Goal: Book appointment/travel/reservation

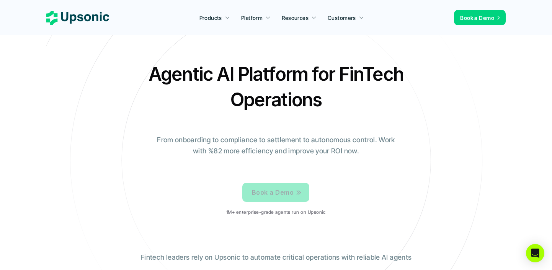
click at [270, 198] on p "Book a Demo" at bounding box center [273, 192] width 42 height 11
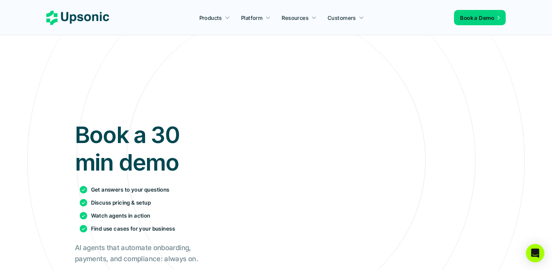
click at [497, 157] on div "Book a 30 min demo Get answers to your questions Discuss pricing & setup Watch …" at bounding box center [276, 233] width 541 height 345
click at [87, 20] on use at bounding box center [77, 18] width 63 height 14
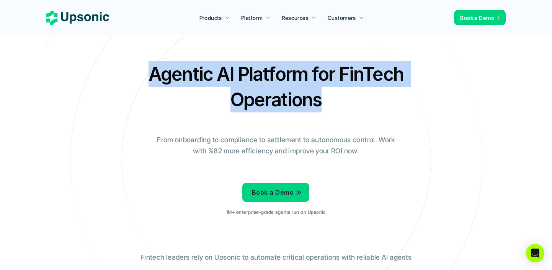
drag, startPoint x: 324, startPoint y: 99, endPoint x: 141, endPoint y: 56, distance: 188.1
click at [141, 56] on section "Agentic AI Platform for FinTech Operations From onboarding to compliance to set…" at bounding box center [276, 155] width 460 height 310
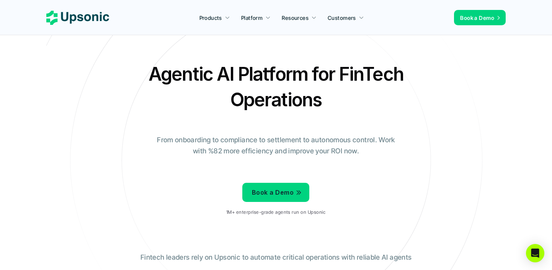
click at [125, 59] on icon at bounding box center [276, 160] width 515 height 515
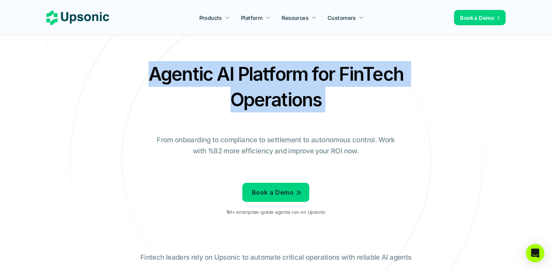
drag, startPoint x: 124, startPoint y: 54, endPoint x: 334, endPoint y: 126, distance: 221.6
click at [334, 126] on section "Agentic AI Platform for FinTech Operations From onboarding to compliance to set…" at bounding box center [276, 155] width 460 height 310
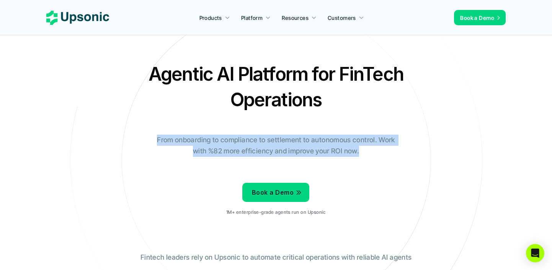
drag, startPoint x: 318, startPoint y: 154, endPoint x: 255, endPoint y: 125, distance: 69.2
click at [255, 125] on div "Agentic AI Platform for FinTech Operations From onboarding to compliance to set…" at bounding box center [276, 141] width 448 height 161
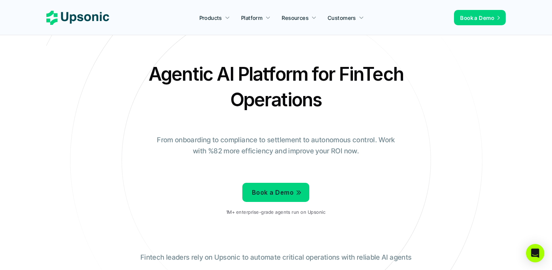
click at [255, 123] on div "Agentic AI Platform for FinTech Operations From onboarding to compliance to set…" at bounding box center [276, 141] width 448 height 161
drag, startPoint x: 255, startPoint y: 124, endPoint x: 354, endPoint y: 181, distance: 113.8
click at [357, 181] on div "Agentic AI Platform for FinTech Operations From onboarding to compliance to set…" at bounding box center [276, 141] width 448 height 161
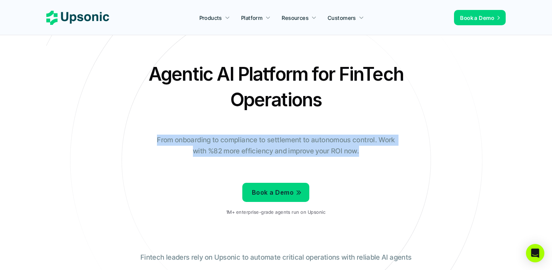
drag, startPoint x: 374, startPoint y: 161, endPoint x: 296, endPoint y: 117, distance: 89.5
click at [296, 117] on div "Agentic AI Platform for FinTech Operations From onboarding to compliance to set…" at bounding box center [276, 141] width 448 height 161
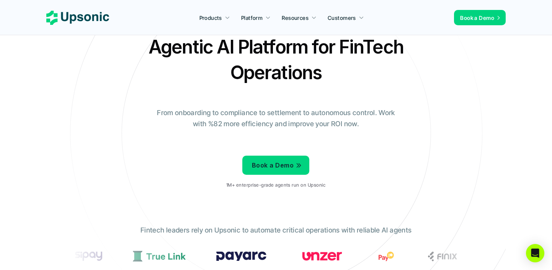
click at [290, 137] on div "Agentic AI Platform for FinTech Operations From onboarding to compliance to set…" at bounding box center [276, 114] width 448 height 161
click at [287, 187] on p "1M+ enterprise-grade agents run on Upsonic" at bounding box center [275, 185] width 99 height 5
click at [261, 195] on div "Book a Demo 1M+ enterprise-grade agents run on Upsonic" at bounding box center [275, 173] width 99 height 43
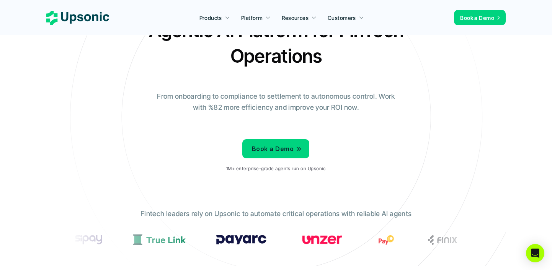
scroll to position [44, 0]
click at [263, 217] on p "Fintech leaders rely on Upsonic to automate critical operations with reliable A…" at bounding box center [276, 213] width 271 height 11
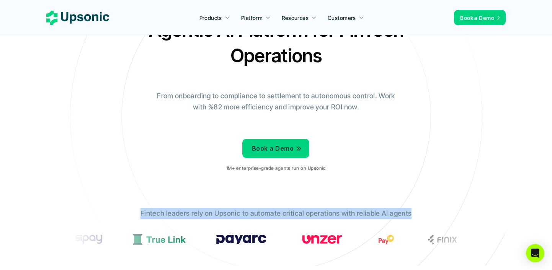
click at [263, 217] on p "Fintech leaders rely on Upsonic to automate critical operations with reliable A…" at bounding box center [276, 213] width 271 height 11
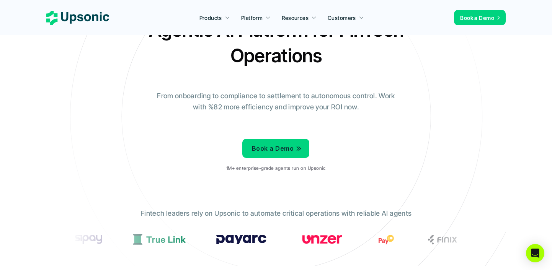
click at [285, 209] on p "Fintech leaders rely on Upsonic to automate critical operations with reliable A…" at bounding box center [276, 213] width 271 height 11
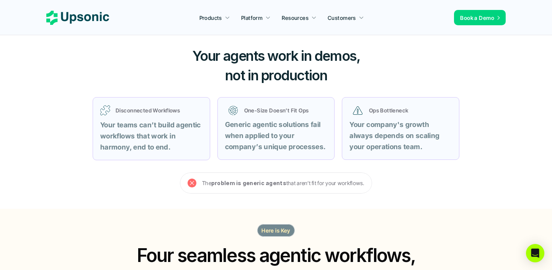
scroll to position [247, 0]
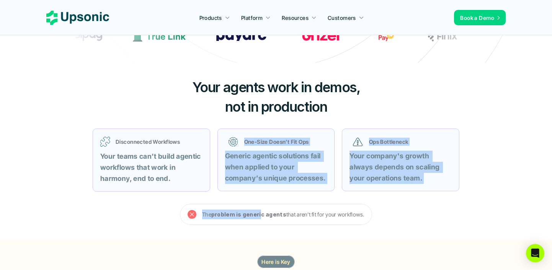
drag, startPoint x: 262, startPoint y: 218, endPoint x: 288, endPoint y: 122, distance: 99.0
click at [288, 122] on div "Your agents work in demos, not in production Disconnected Workflows Your teams …" at bounding box center [276, 151] width 460 height 177
drag, startPoint x: 371, startPoint y: 226, endPoint x: 337, endPoint y: 90, distance: 139.2
click at [339, 90] on div "Your agents work in demos, not in production Disconnected Workflows Your teams …" at bounding box center [276, 151] width 460 height 177
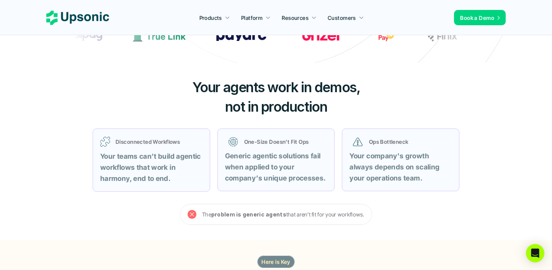
click at [360, 123] on div "Disconnected Workflows Your teams can’t build agentic workflows that work in ha…" at bounding box center [276, 160] width 386 height 82
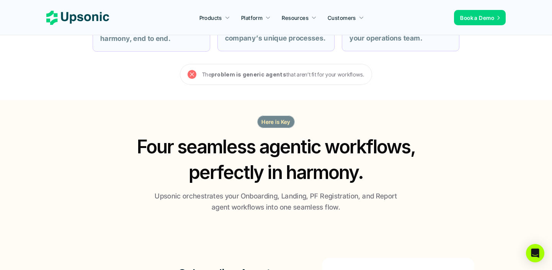
scroll to position [388, 0]
drag, startPoint x: 348, startPoint y: 183, endPoint x: 326, endPoint y: 83, distance: 102.4
click at [326, 83] on div "The problem is generic agents that aren’t fit for your workflows." at bounding box center [276, 74] width 192 height 21
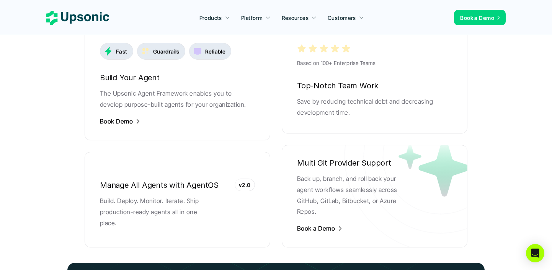
scroll to position [1523, 0]
